Goal: Find specific page/section: Find specific page/section

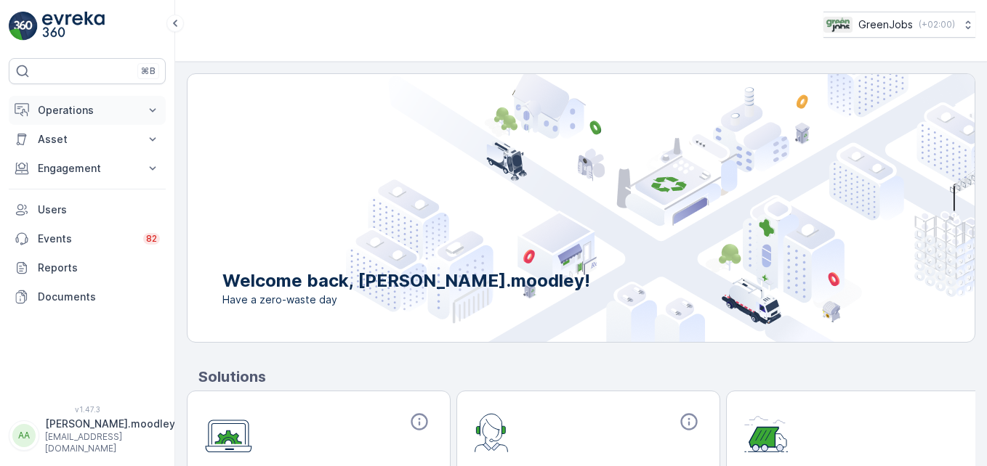
click at [150, 111] on icon at bounding box center [152, 110] width 15 height 15
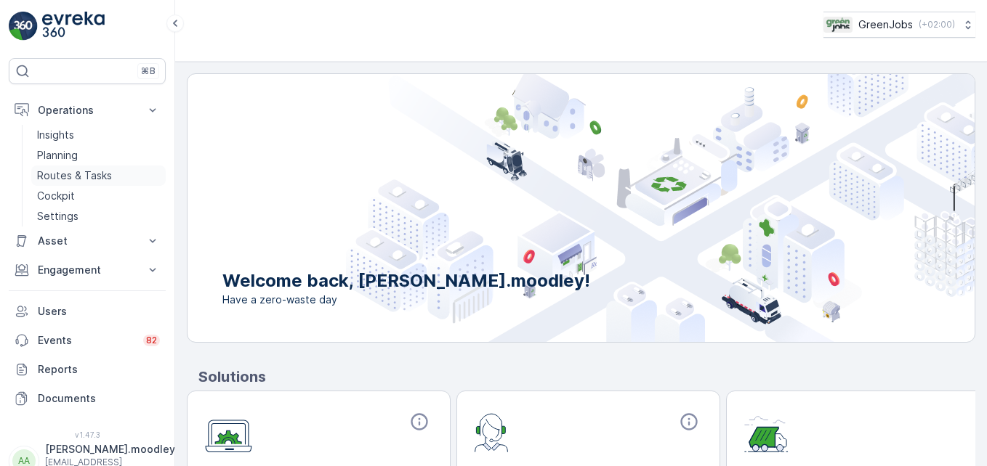
click at [96, 177] on p "Routes & Tasks" at bounding box center [74, 176] width 75 height 15
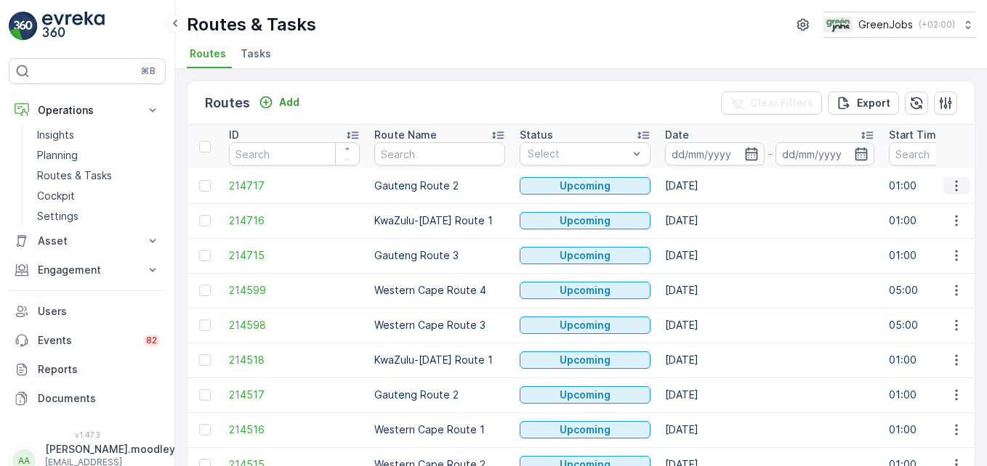
click at [943, 188] on button "button" at bounding box center [956, 185] width 26 height 17
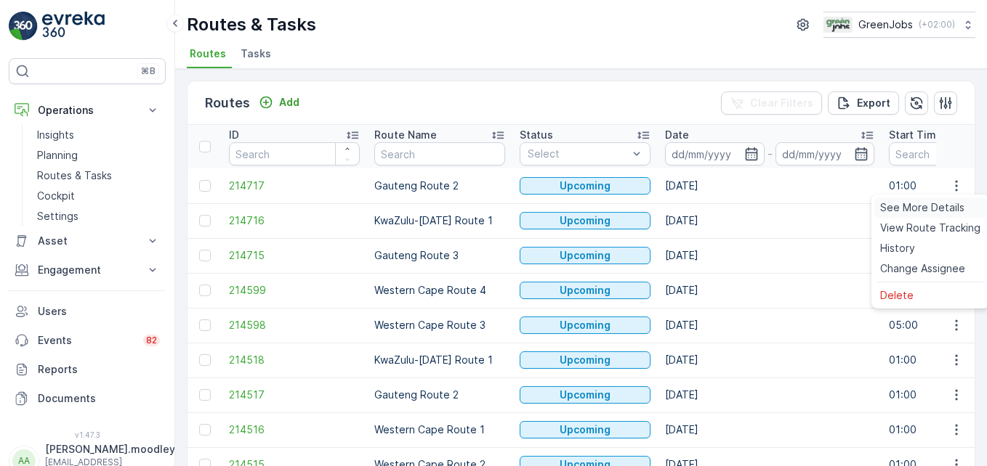
click at [926, 207] on span "See More Details" at bounding box center [922, 208] width 84 height 15
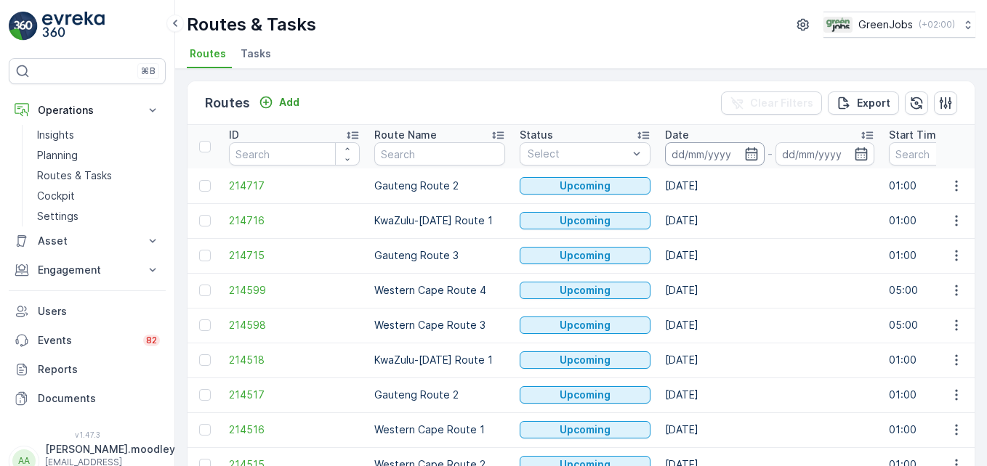
drag, startPoint x: 43, startPoint y: 1, endPoint x: 691, endPoint y: 152, distance: 665.3
click at [691, 152] on input at bounding box center [715, 153] width 100 height 23
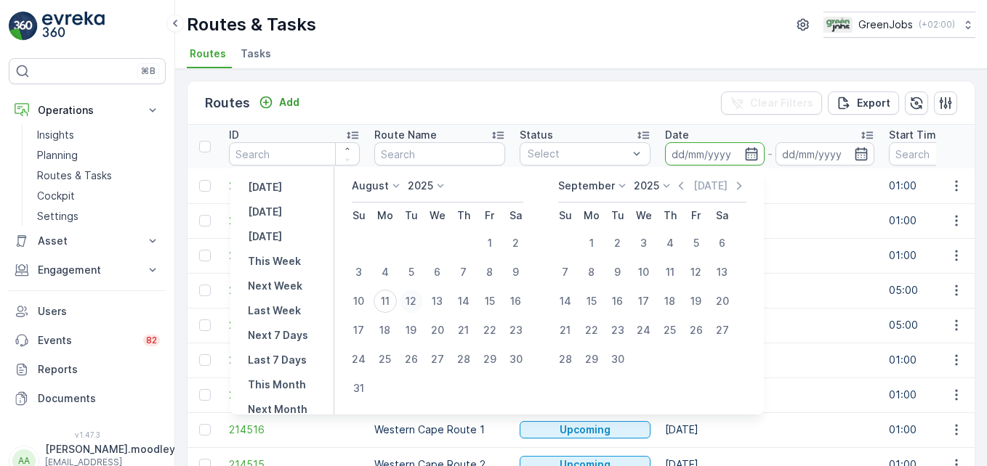
click at [421, 299] on div "12" at bounding box center [411, 301] width 23 height 23
type input "[DATE]"
click at [421, 299] on div "12" at bounding box center [411, 301] width 23 height 23
type input "[DATE]"
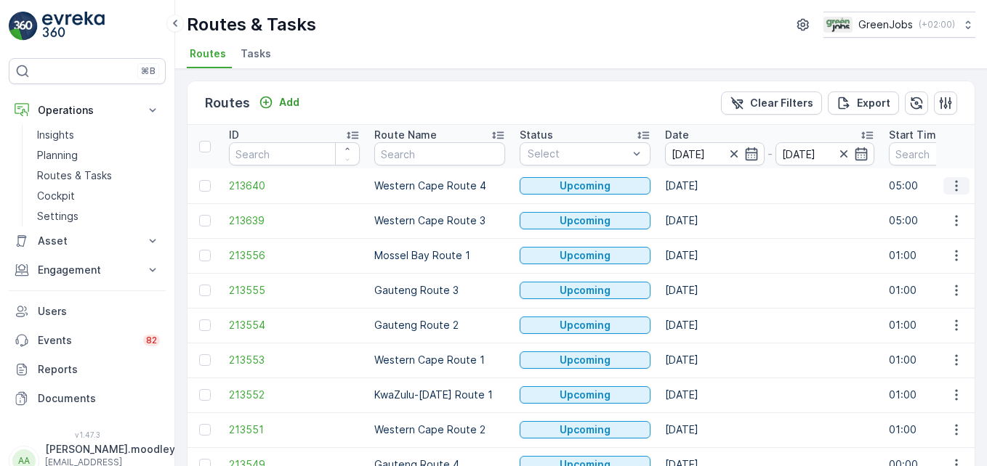
click at [949, 183] on icon "button" at bounding box center [956, 186] width 15 height 15
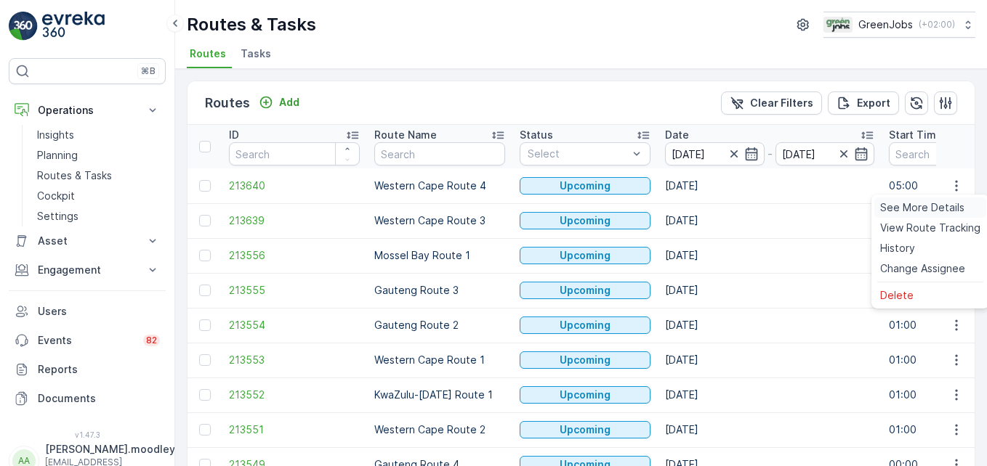
click at [949, 206] on span "See More Details" at bounding box center [922, 208] width 84 height 15
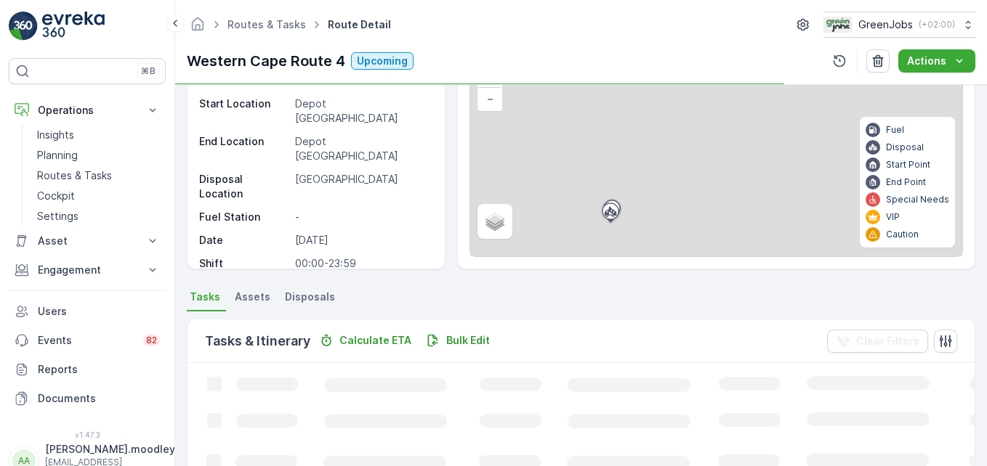
scroll to position [218, 0]
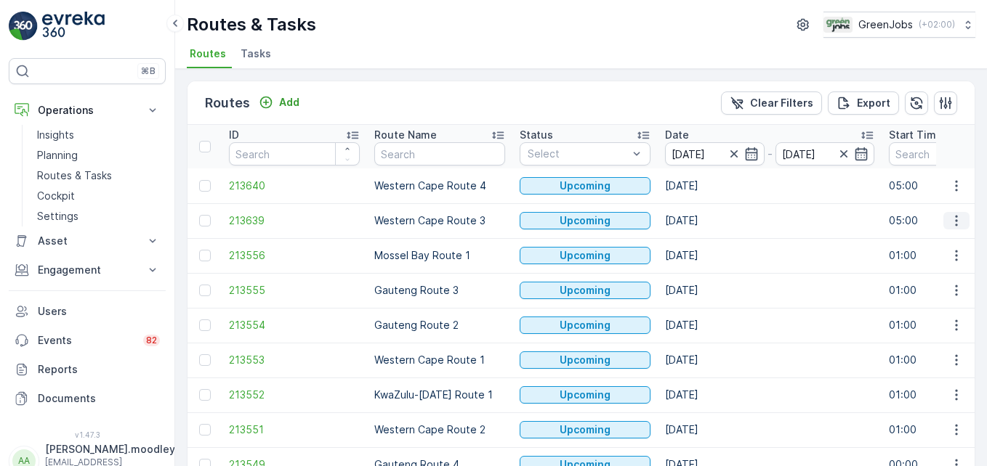
drag, startPoint x: 949, startPoint y: 222, endPoint x: 955, endPoint y: 227, distance: 7.7
click at [950, 223] on icon "button" at bounding box center [956, 221] width 15 height 15
click at [956, 241] on span "See More Details" at bounding box center [922, 242] width 84 height 15
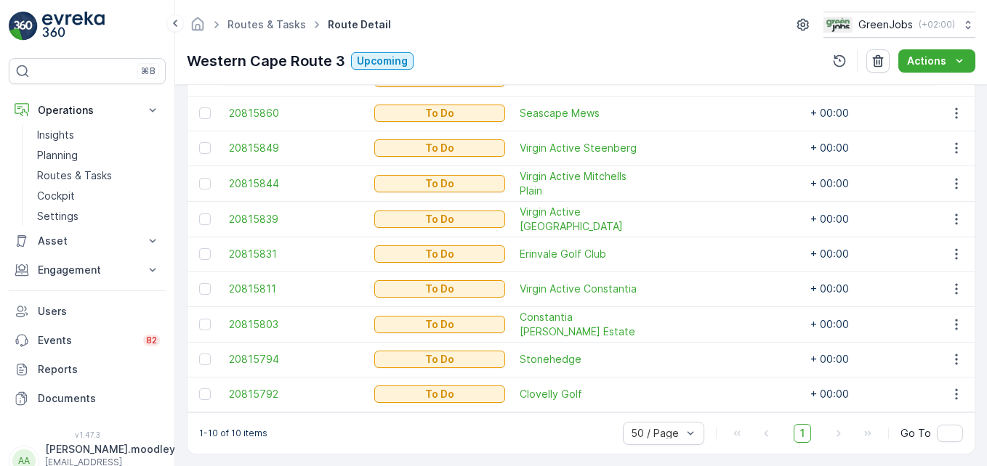
scroll to position [477, 0]
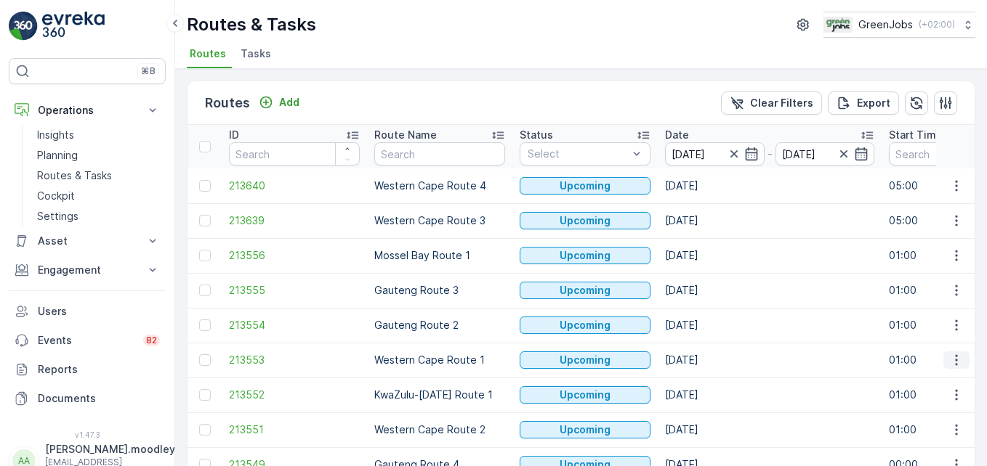
click at [952, 363] on icon "button" at bounding box center [956, 360] width 15 height 15
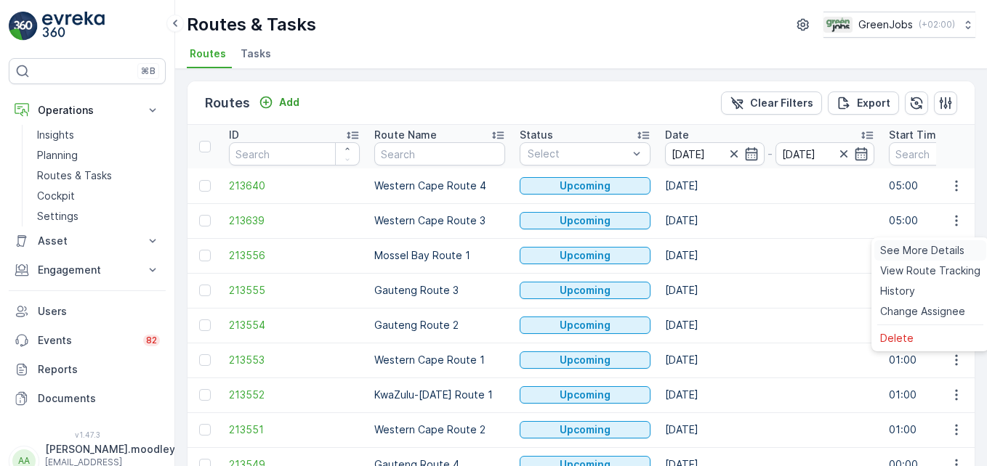
click at [917, 244] on span "See More Details" at bounding box center [922, 250] width 84 height 15
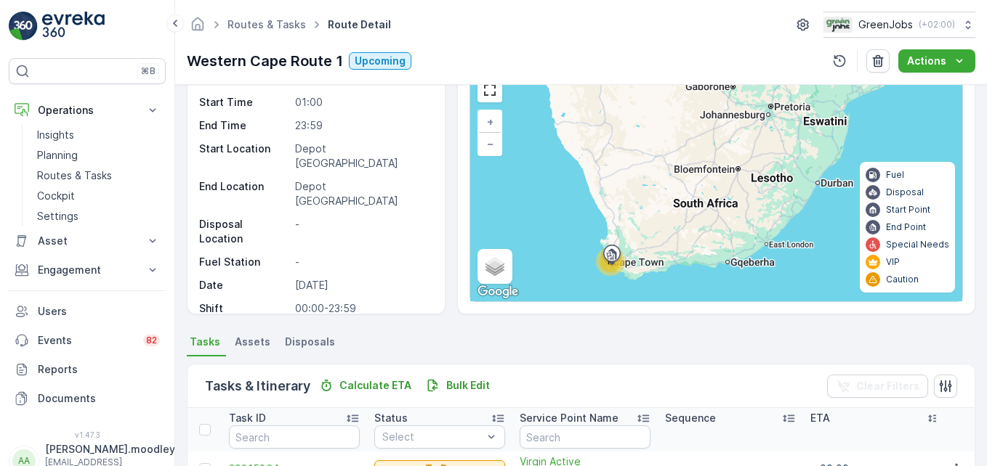
scroll to position [511, 0]
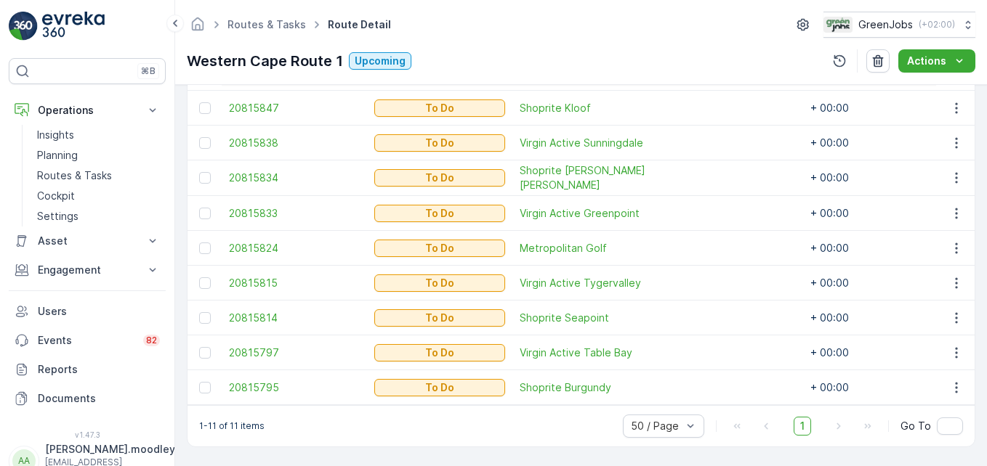
click at [738, 301] on td at bounding box center [729, 318] width 145 height 35
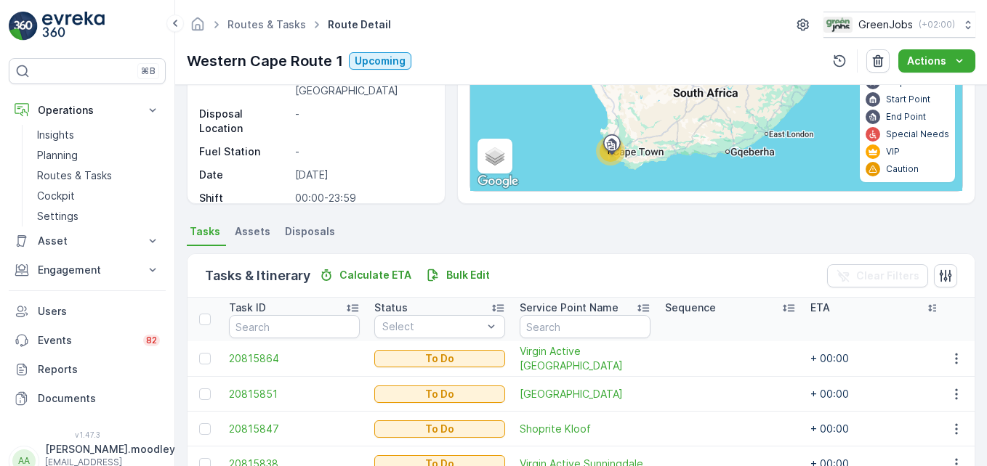
scroll to position [0, 0]
